Goal: Task Accomplishment & Management: Use online tool/utility

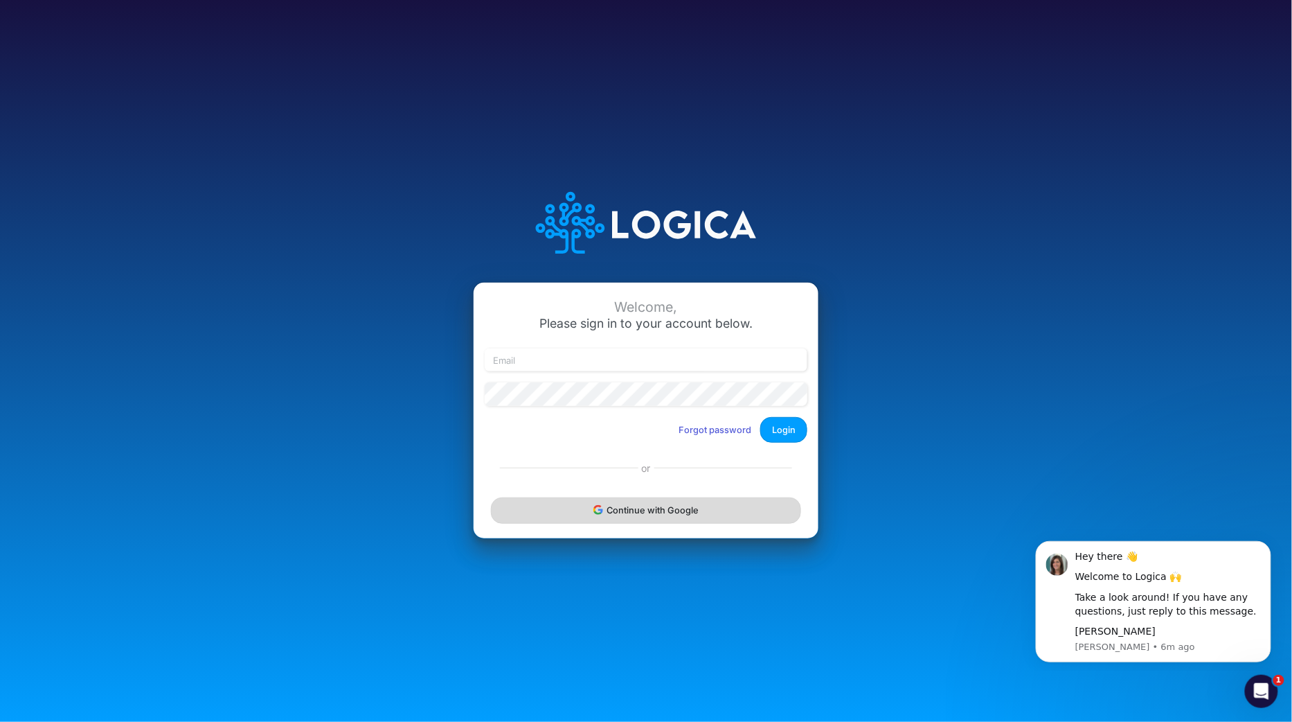
click at [638, 507] on button "Continue with Google" at bounding box center [646, 510] width 310 height 26
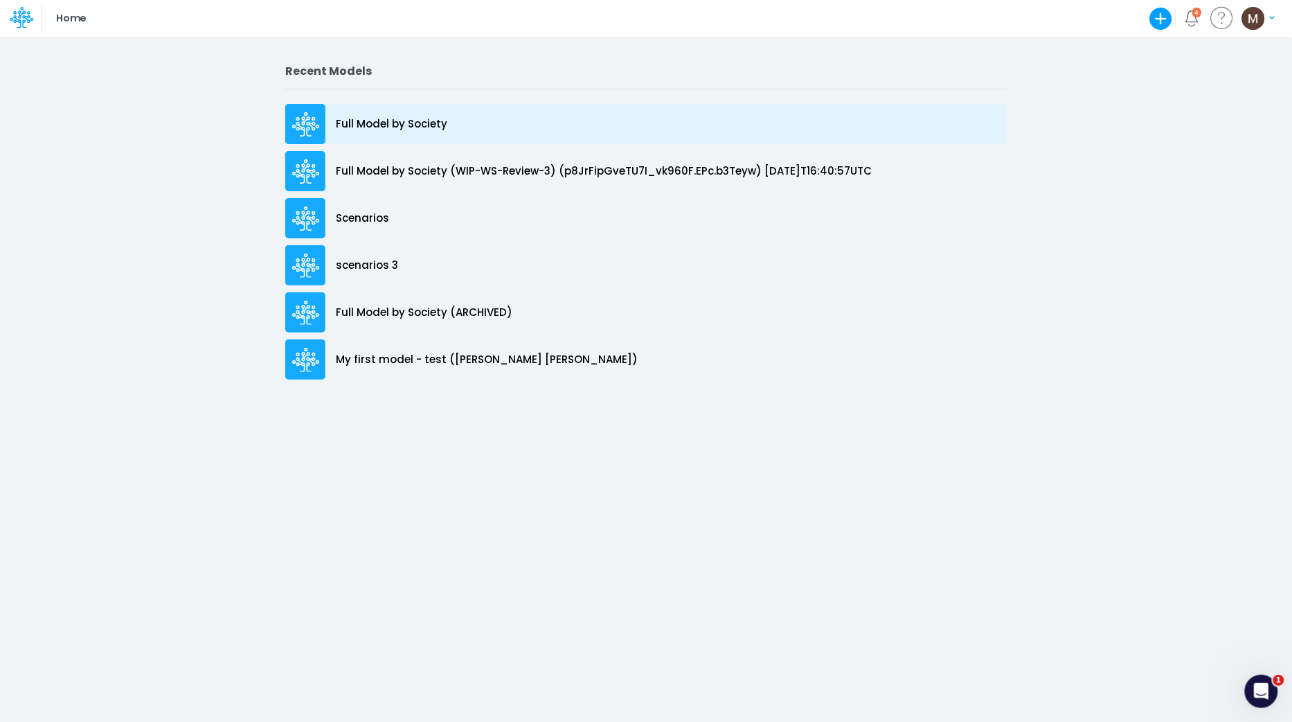
click at [398, 127] on p "Full Model by Society" at bounding box center [391, 124] width 111 height 16
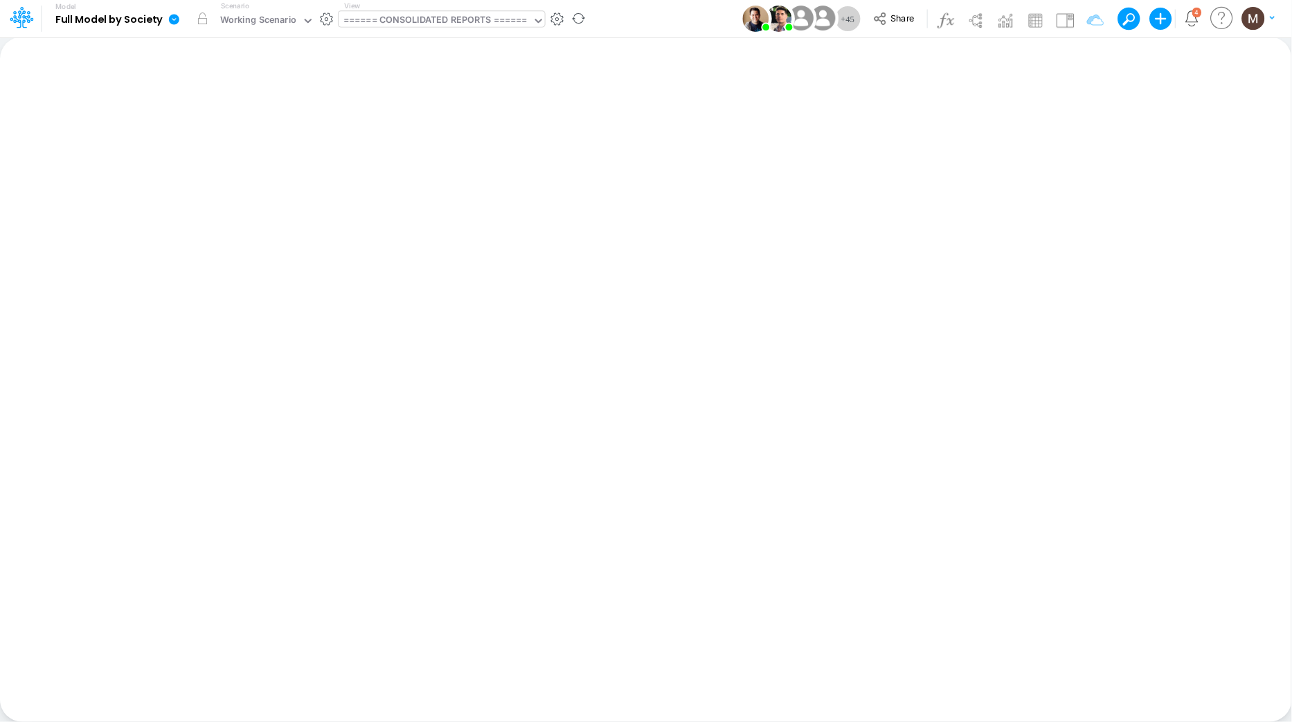
click at [384, 21] on div "====== CONSOLIDATED REPORTS ======" at bounding box center [435, 21] width 184 height 16
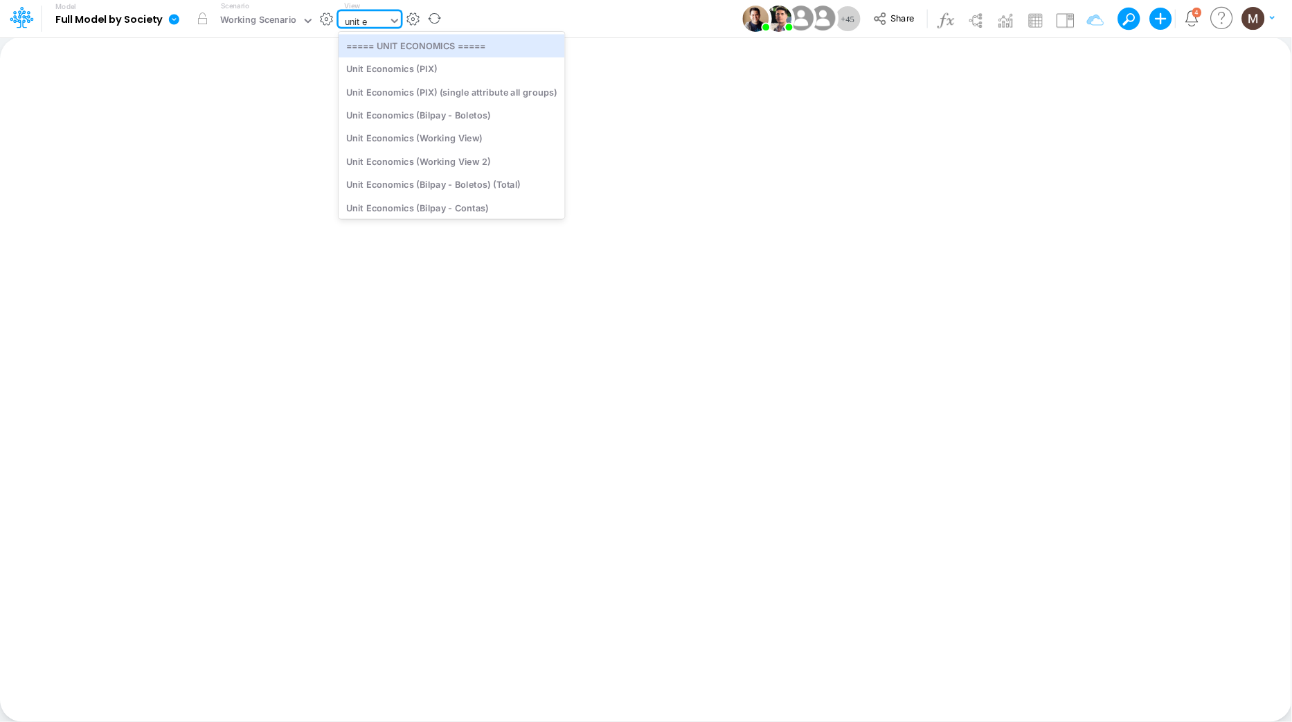
type input "unit ec"
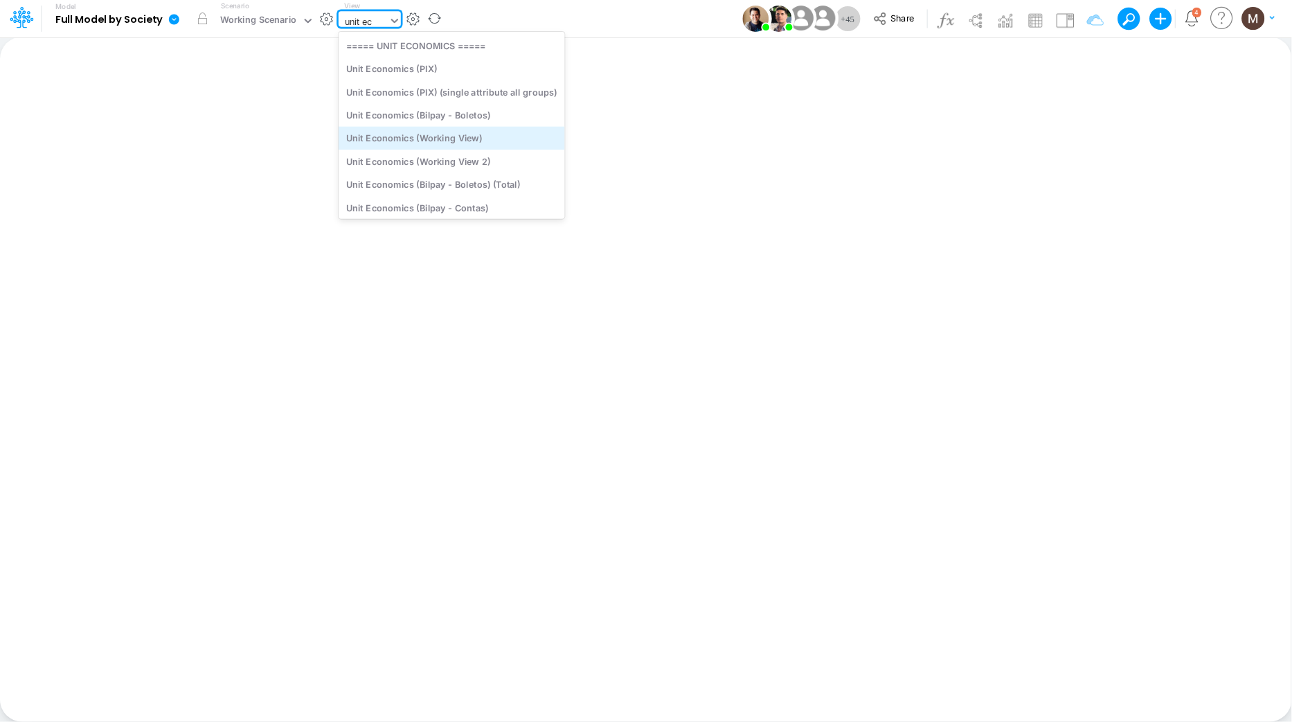
click at [423, 145] on div "Unit Economics (Working View)" at bounding box center [452, 138] width 226 height 23
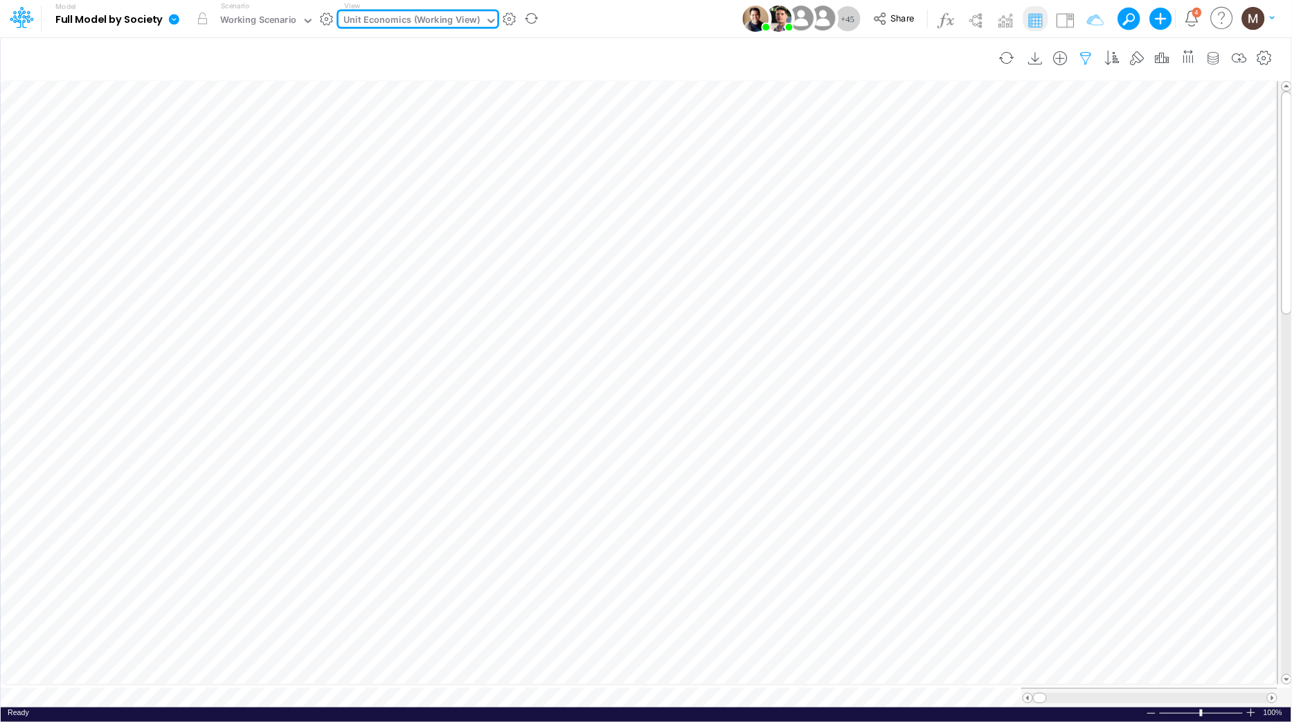
click at [1081, 60] on icon "button" at bounding box center [1086, 58] width 21 height 15
select select "contains"
select select "tableSearchOR"
select select "contains"
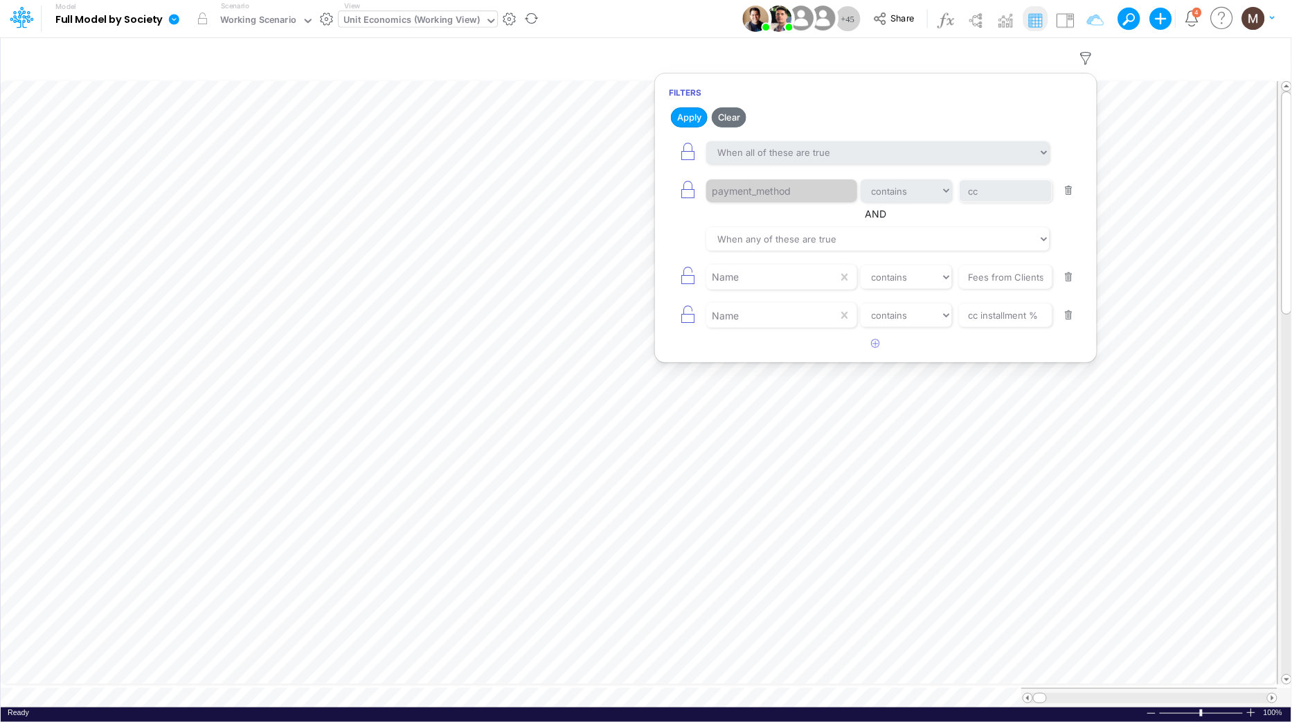
click at [1072, 191] on button "button" at bounding box center [1069, 190] width 27 height 19
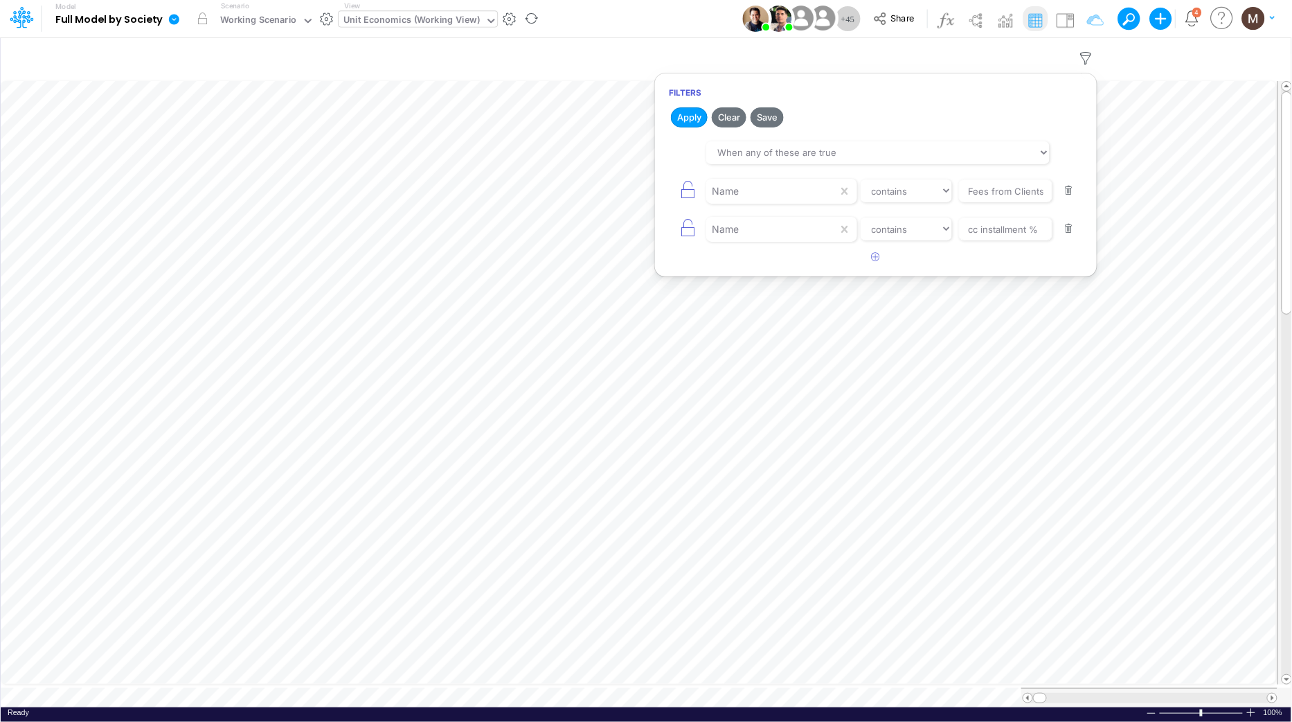
click at [1072, 191] on button "button" at bounding box center [1069, 190] width 27 height 19
type input "cc installment %"
click at [1072, 191] on button "button" at bounding box center [1069, 190] width 27 height 19
click at [698, 115] on button "Apply" at bounding box center [689, 117] width 37 height 20
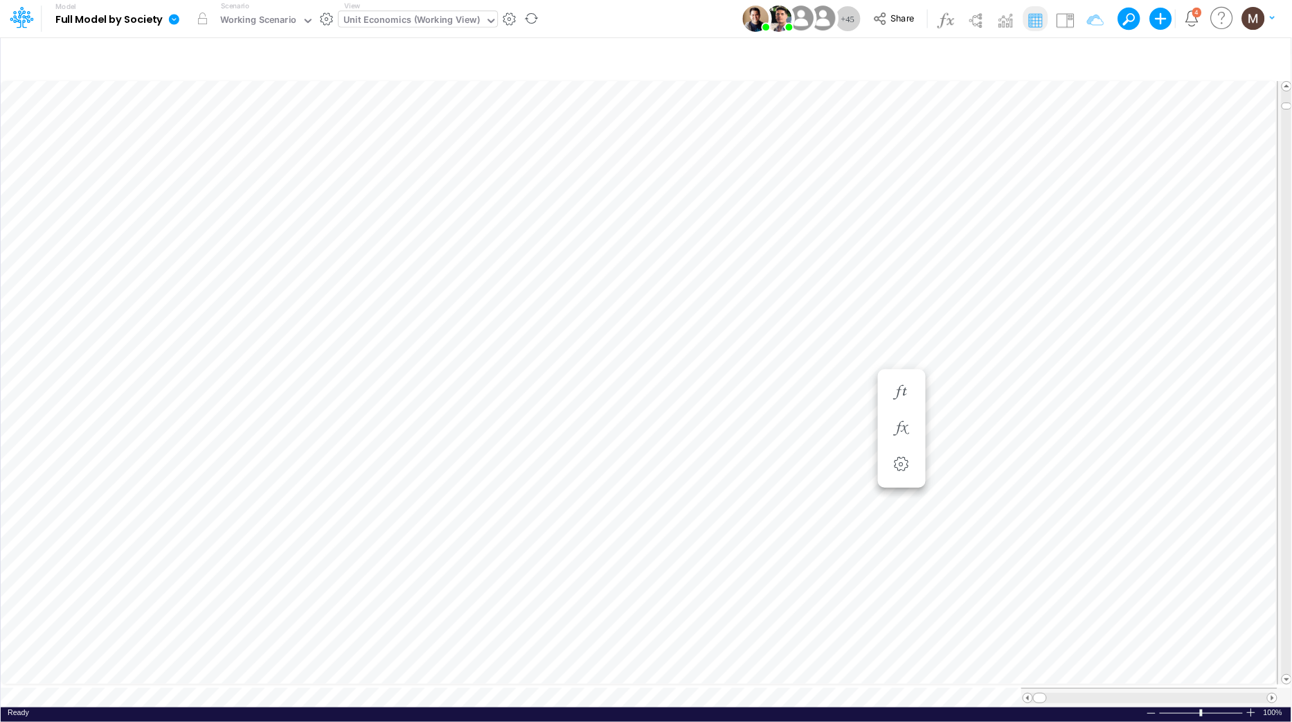
scroll to position [0, 1]
click at [1067, 26] on img at bounding box center [1065, 20] width 22 height 22
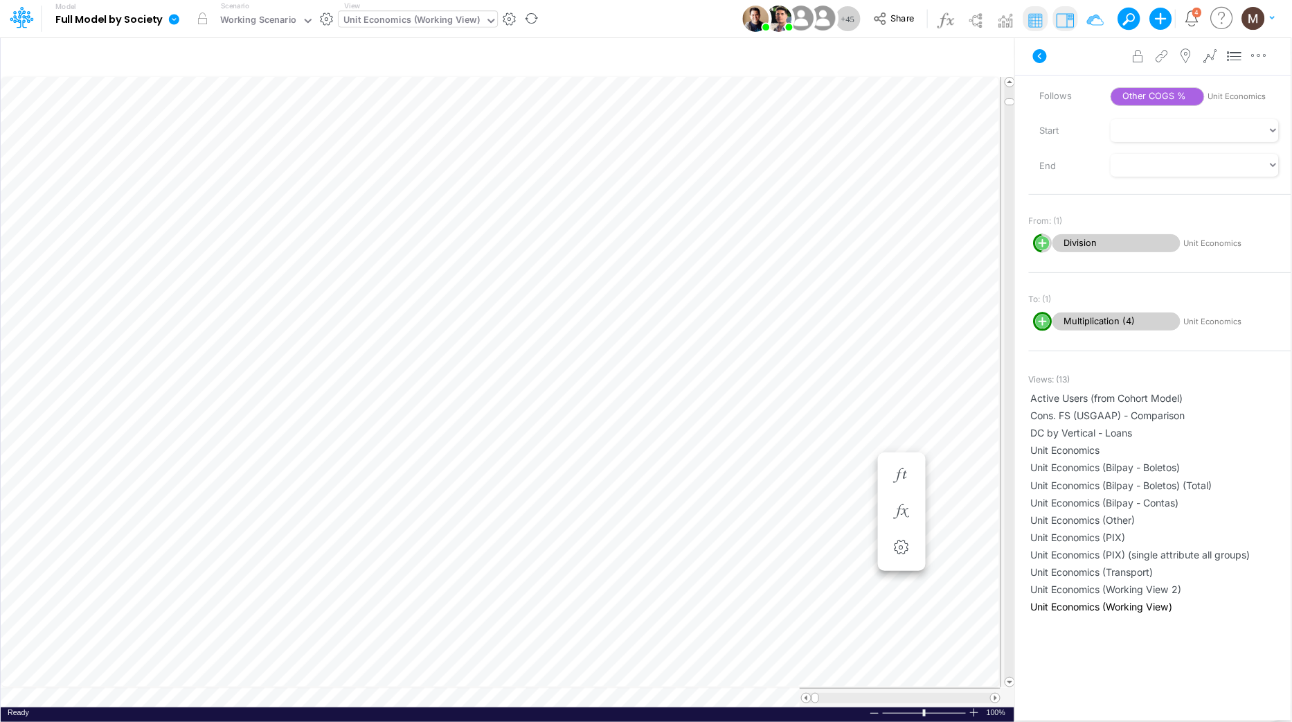
scroll to position [0, 1]
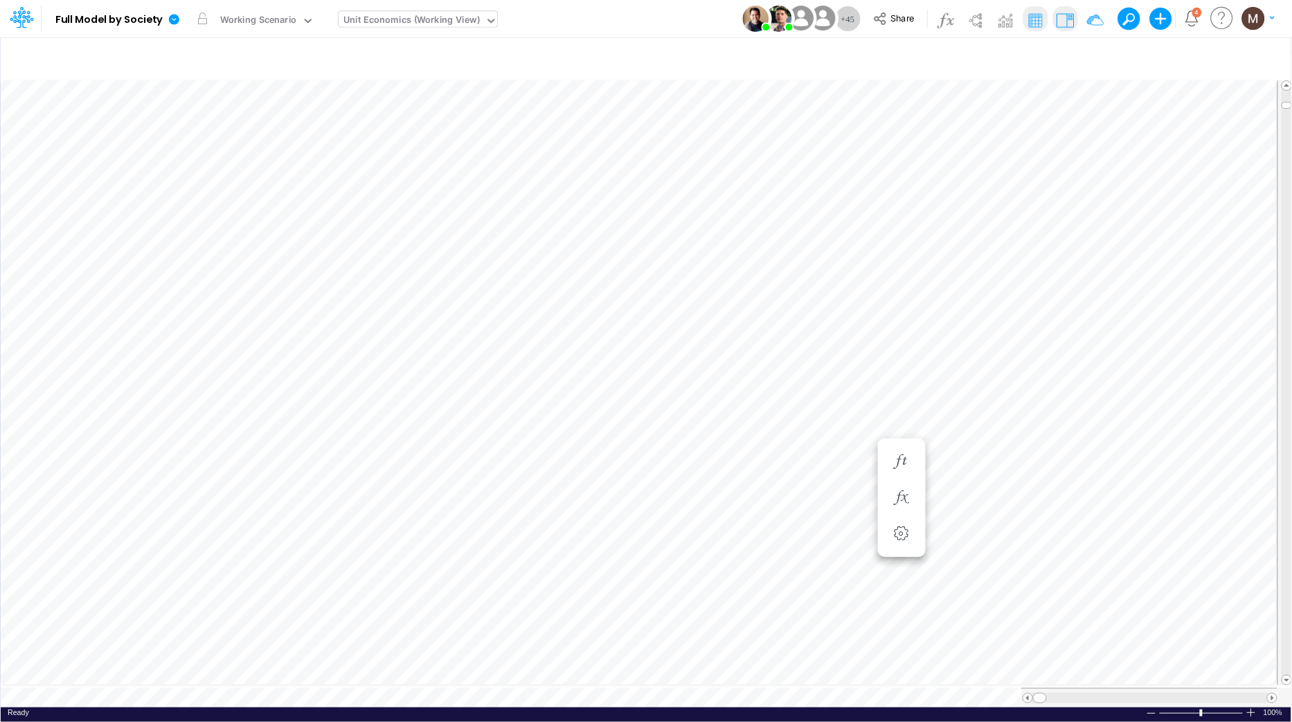
scroll to position [0, 1]
click at [903, 446] on icon "button" at bounding box center [901, 447] width 21 height 15
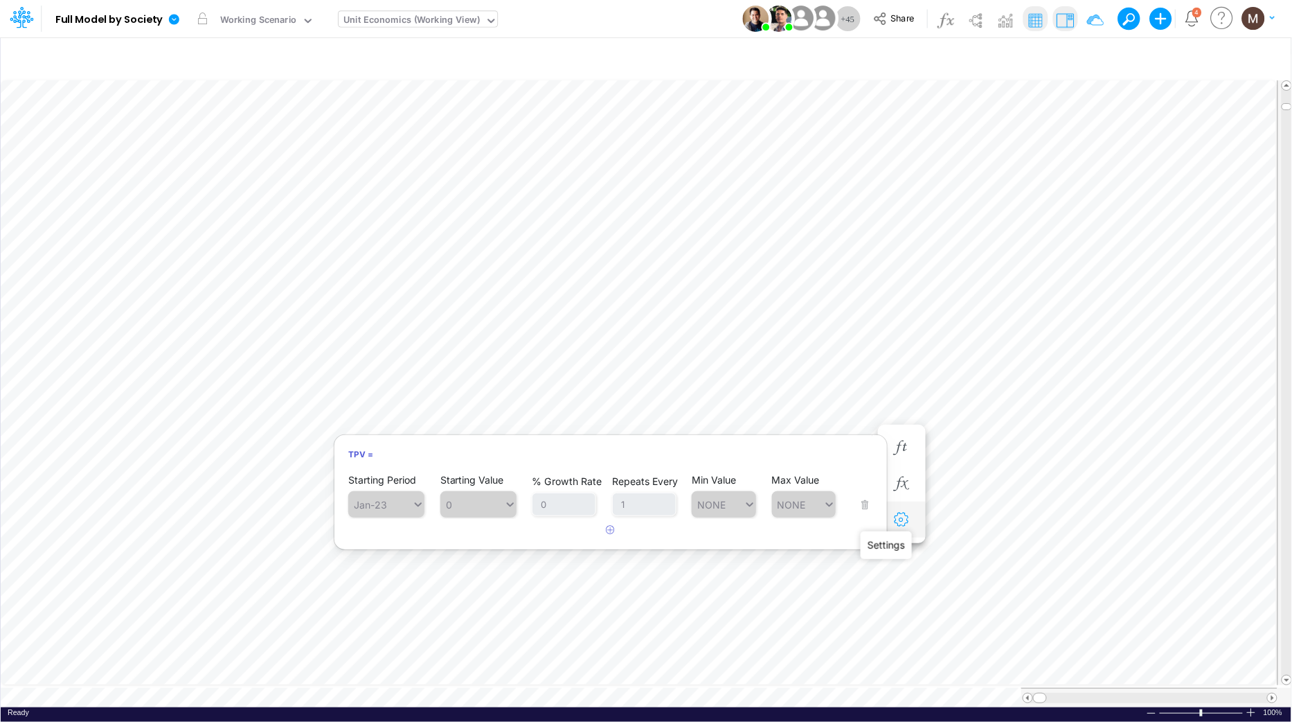
click at [900, 517] on icon "button" at bounding box center [901, 519] width 21 height 15
select select "sum"
select select "field"
select select "Number"
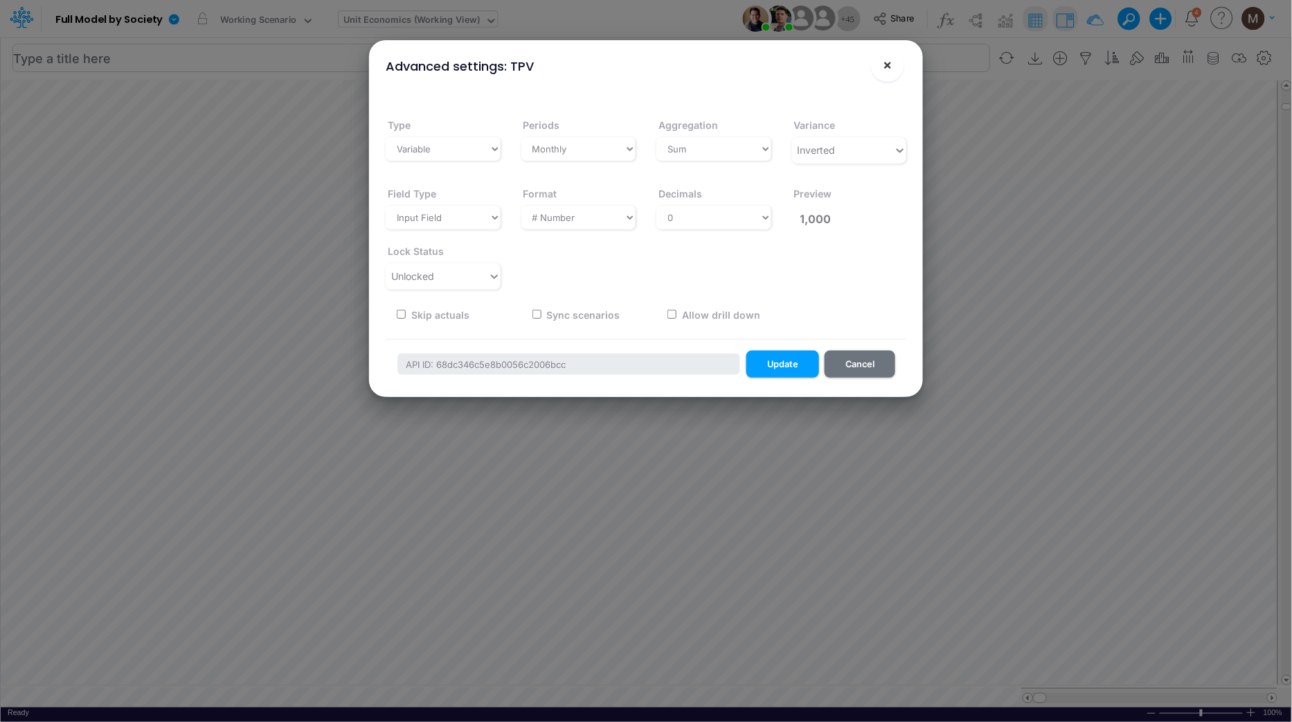
click at [893, 66] on button "×" at bounding box center [887, 64] width 33 height 33
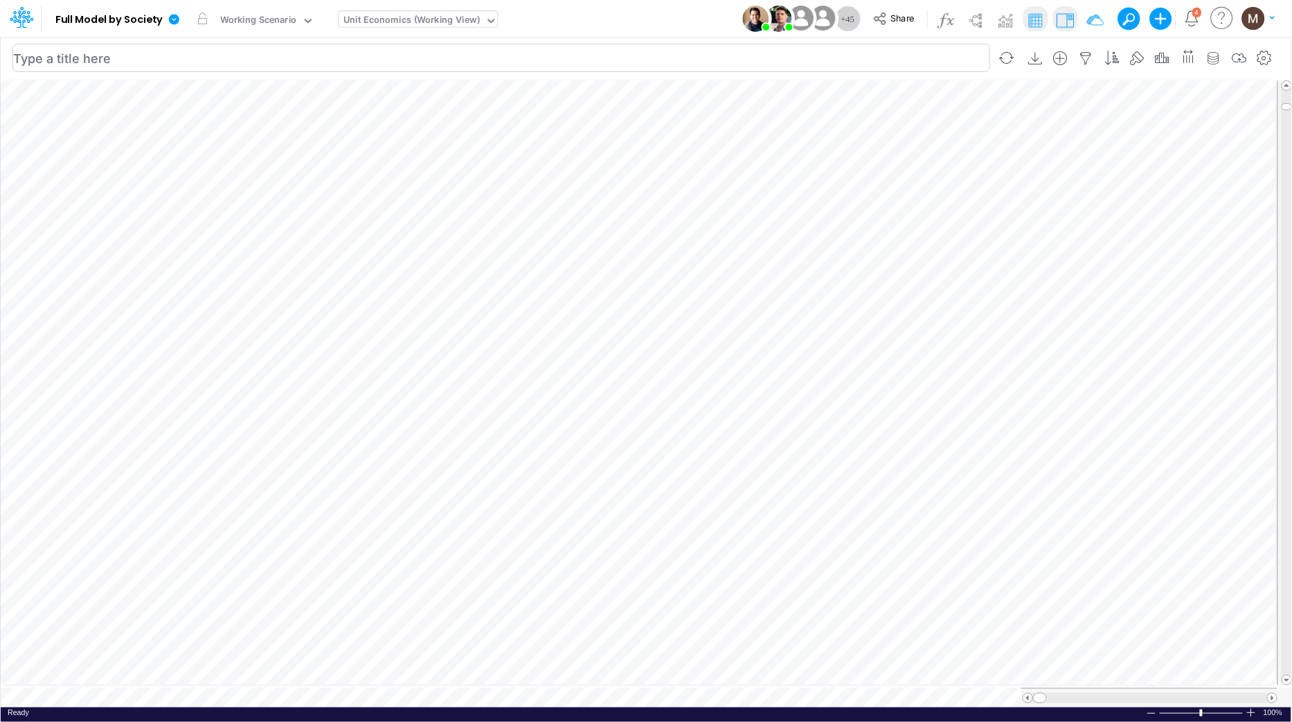
scroll to position [0, 1]
click at [906, 483] on icon "button" at bounding box center [901, 483] width 21 height 15
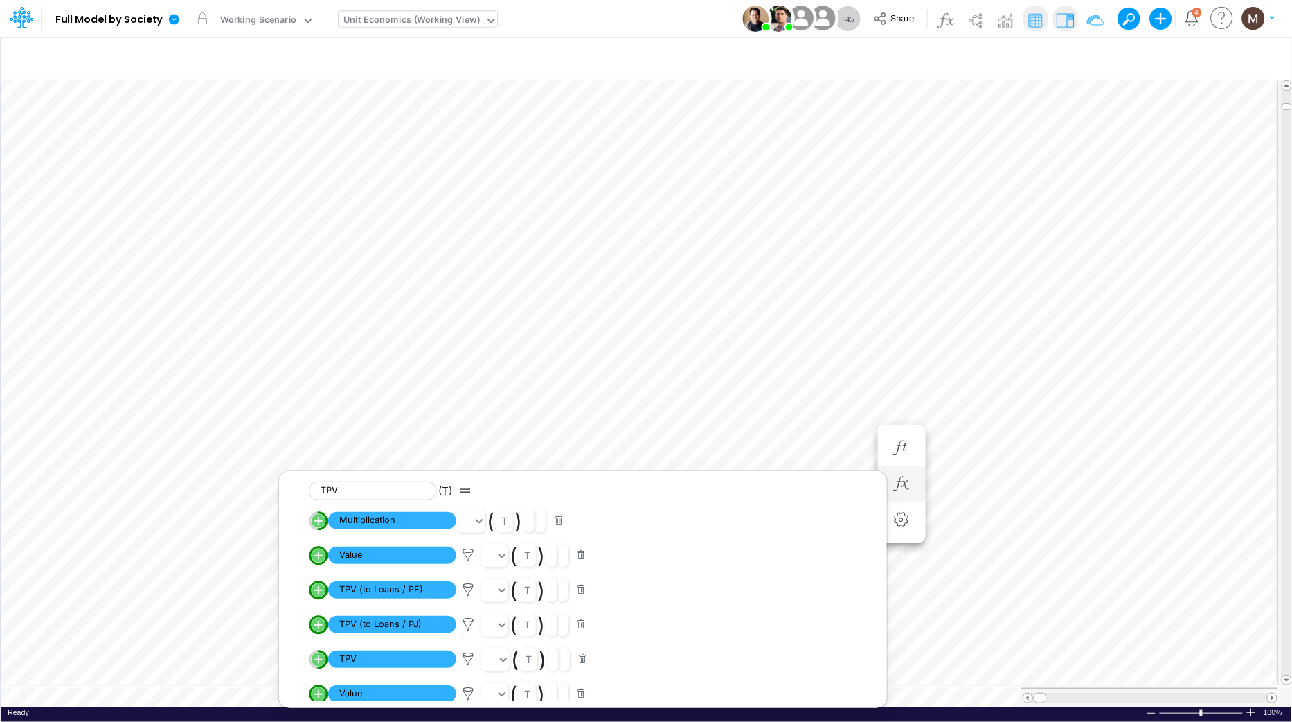
scroll to position [39, 0]
